Goal: Transaction & Acquisition: Obtain resource

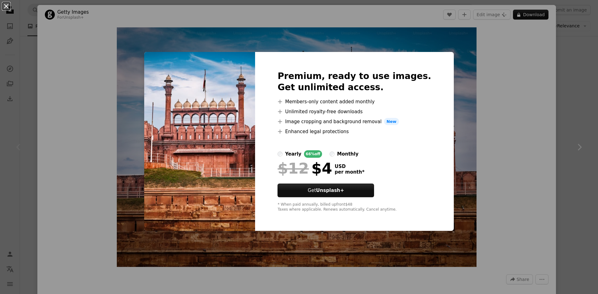
click at [2, 6] on button "An X shape" at bounding box center [5, 5] width 7 height 7
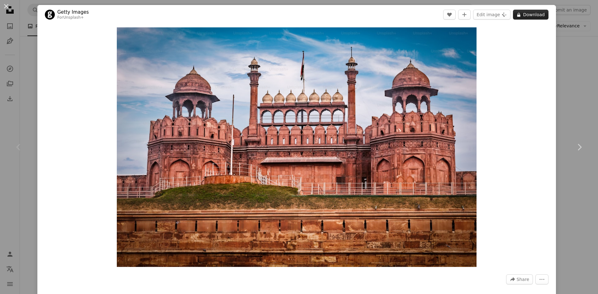
click at [524, 15] on button "A lock Download" at bounding box center [531, 15] width 36 height 10
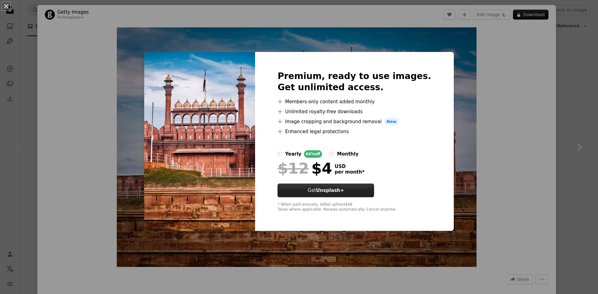
click at [337, 189] on strong "Unsplash+" at bounding box center [330, 191] width 28 height 6
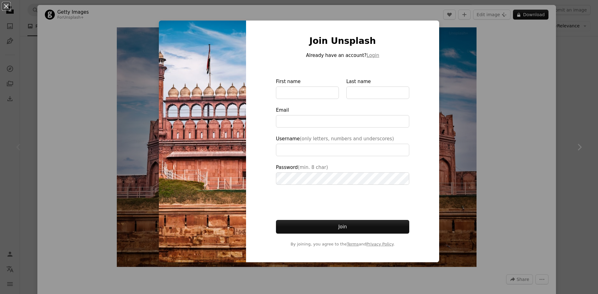
type input "**********"
click at [3, 6] on button "An X shape" at bounding box center [5, 5] width 7 height 7
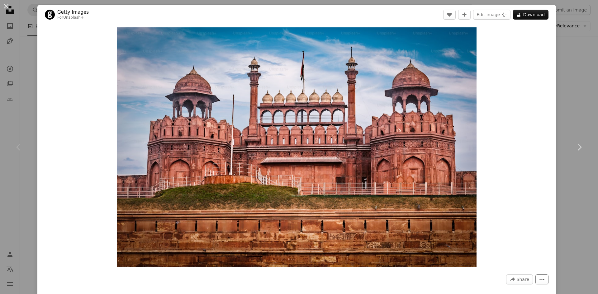
click at [540, 280] on icon "More Actions" at bounding box center [542, 279] width 5 height 1
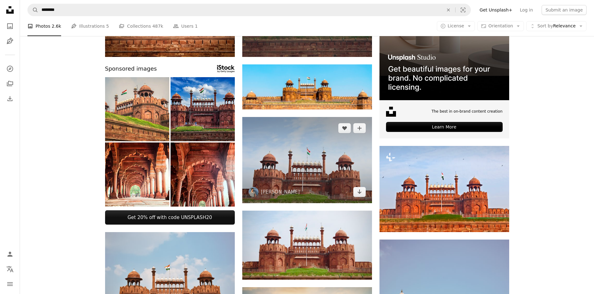
scroll to position [125, 0]
